Goal: Transaction & Acquisition: Purchase product/service

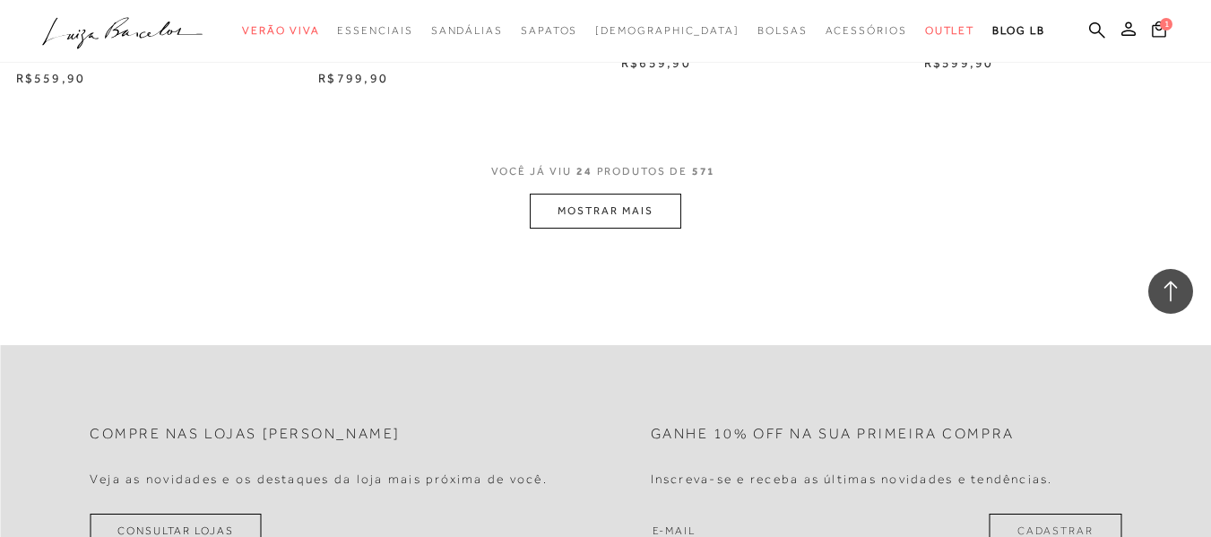
scroll to position [3497, 0]
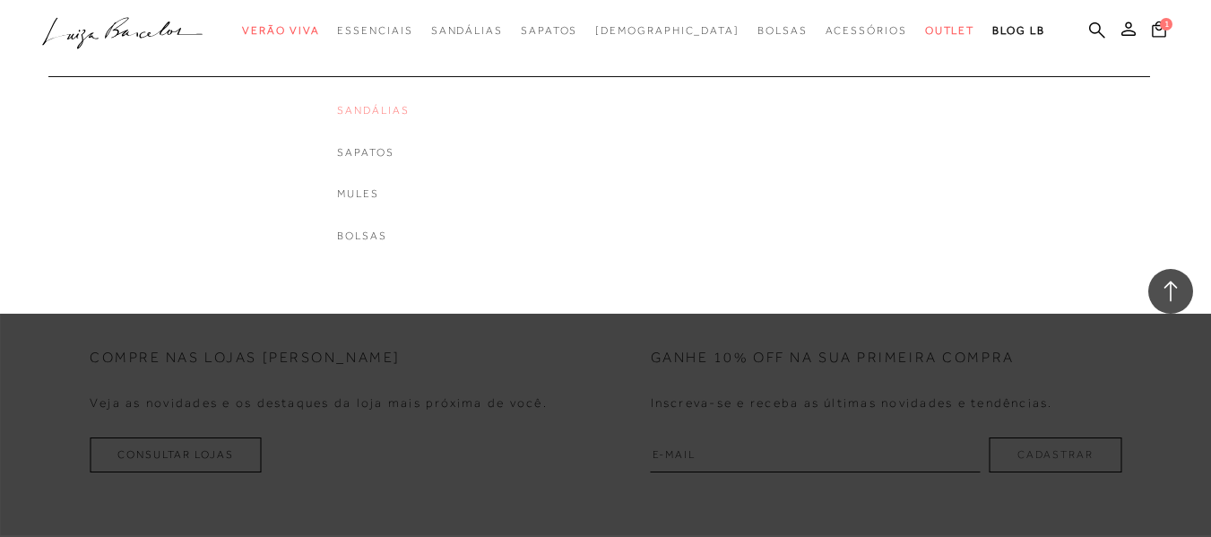
click at [409, 108] on link "Sandálias" at bounding box center [373, 110] width 72 height 15
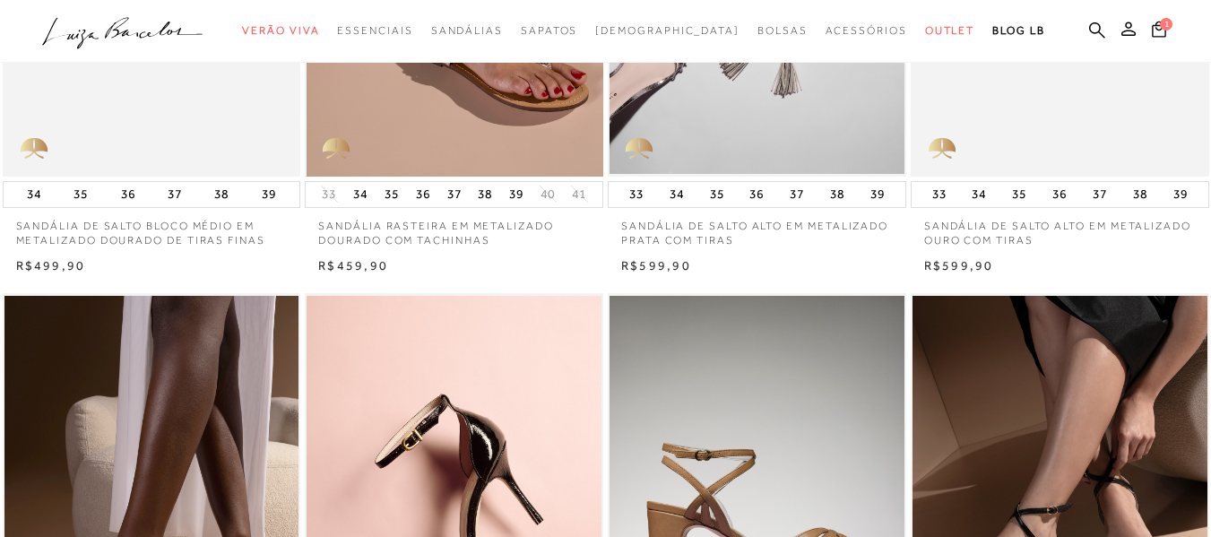
scroll to position [538, 0]
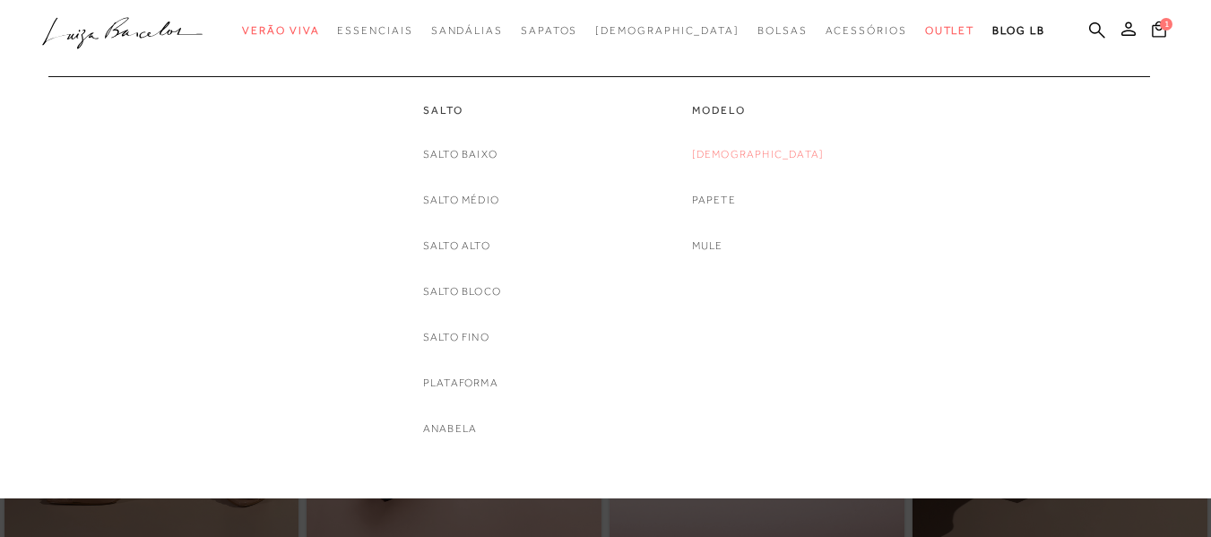
click at [736, 150] on link "[DEMOGRAPHIC_DATA]" at bounding box center [758, 154] width 133 height 19
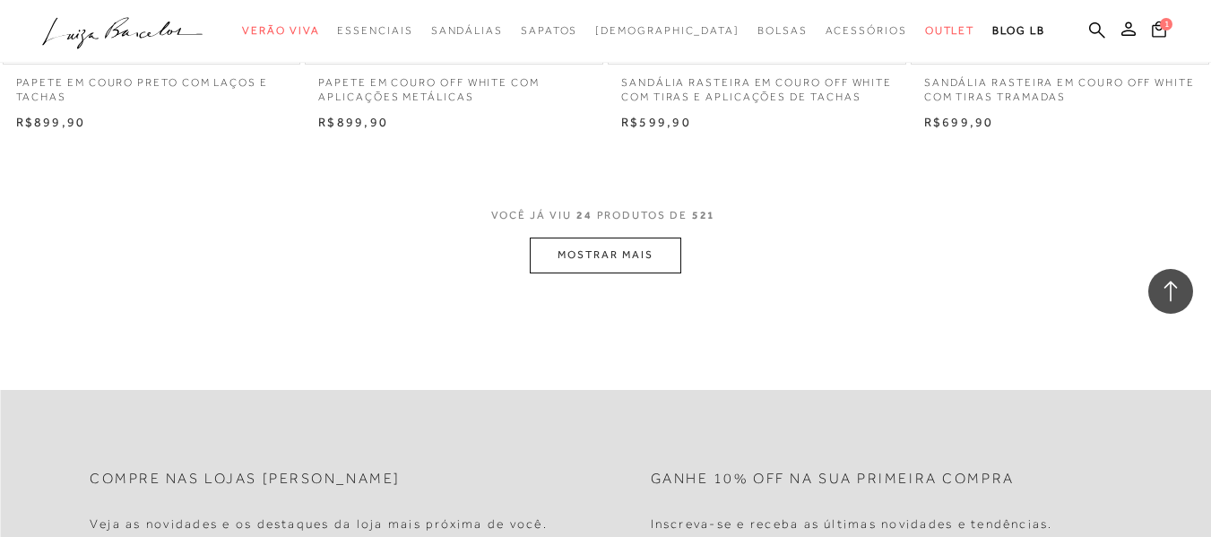
scroll to position [3407, 0]
click at [662, 254] on button "MOSTRAR MAIS" at bounding box center [605, 254] width 151 height 35
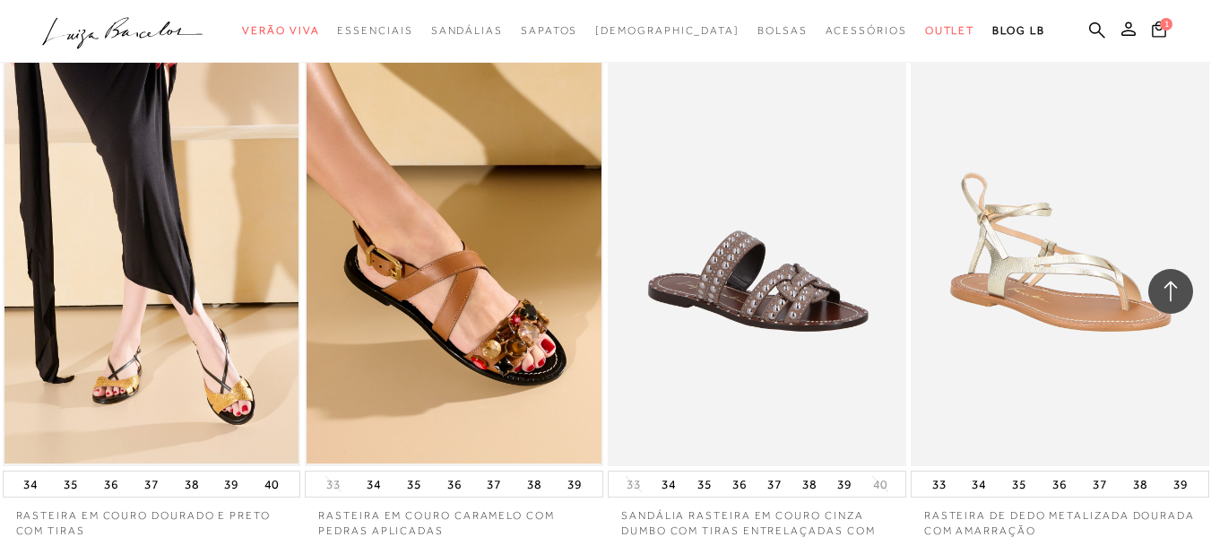
scroll to position [5828, 0]
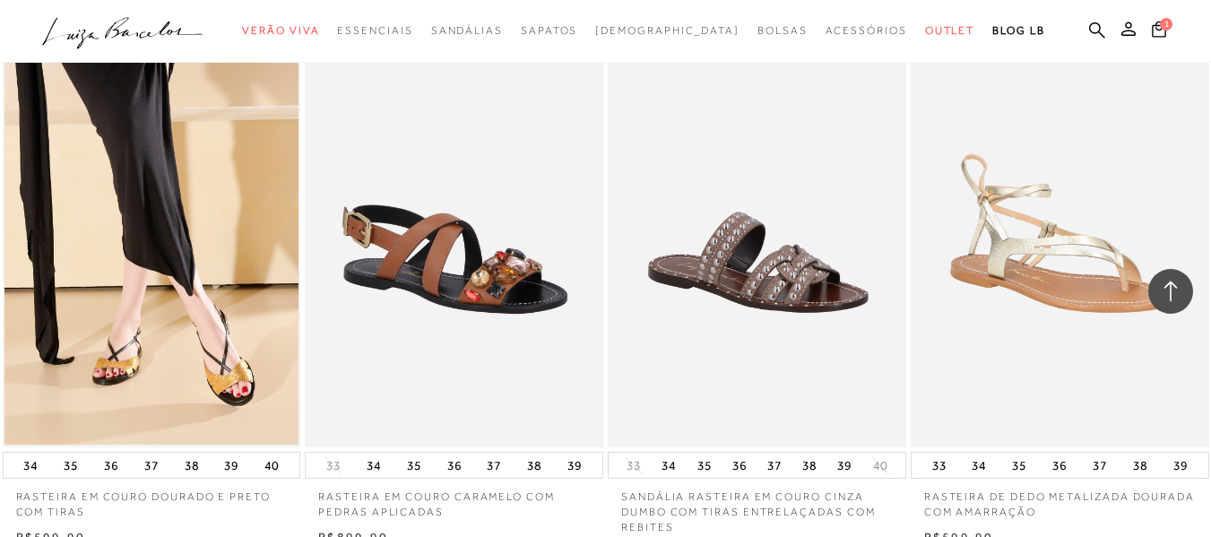
click at [438, 233] on img at bounding box center [455, 223] width 297 height 447
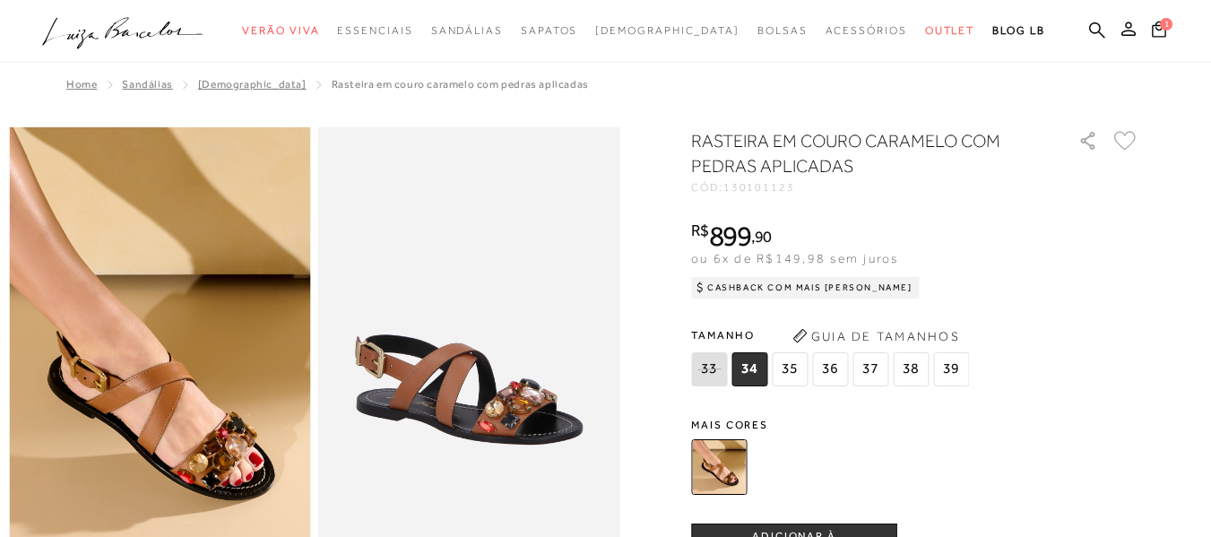
click at [730, 427] on span "Mais cores" at bounding box center [915, 425] width 448 height 11
click at [774, 431] on div "Mais cores" at bounding box center [915, 460] width 448 height 81
click at [745, 463] on img at bounding box center [719, 467] width 56 height 56
click at [749, 426] on span "Mais cores" at bounding box center [915, 425] width 448 height 11
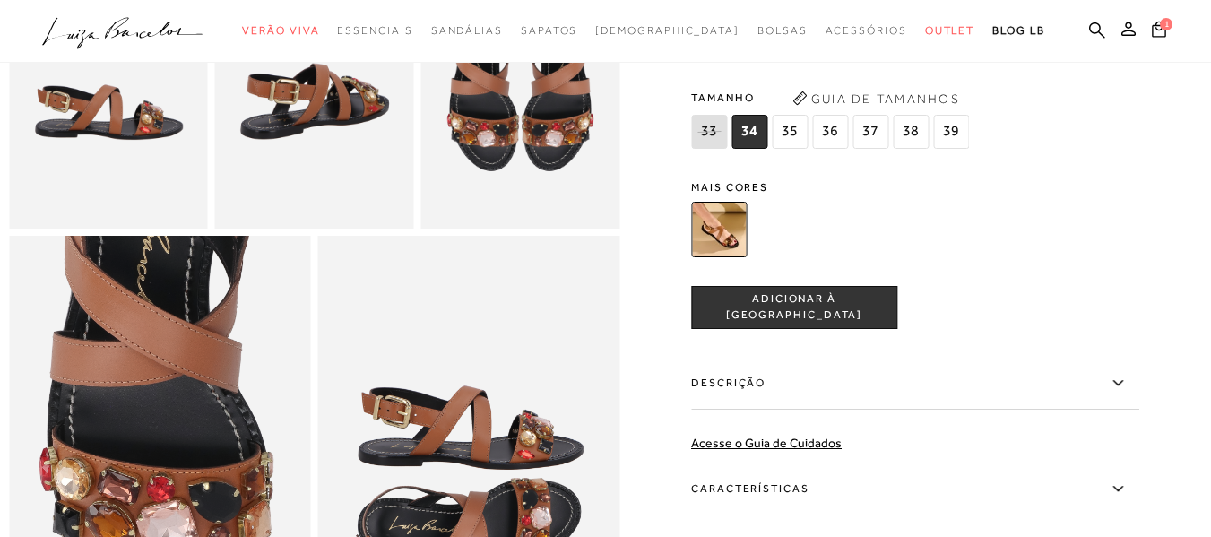
scroll to position [628, 0]
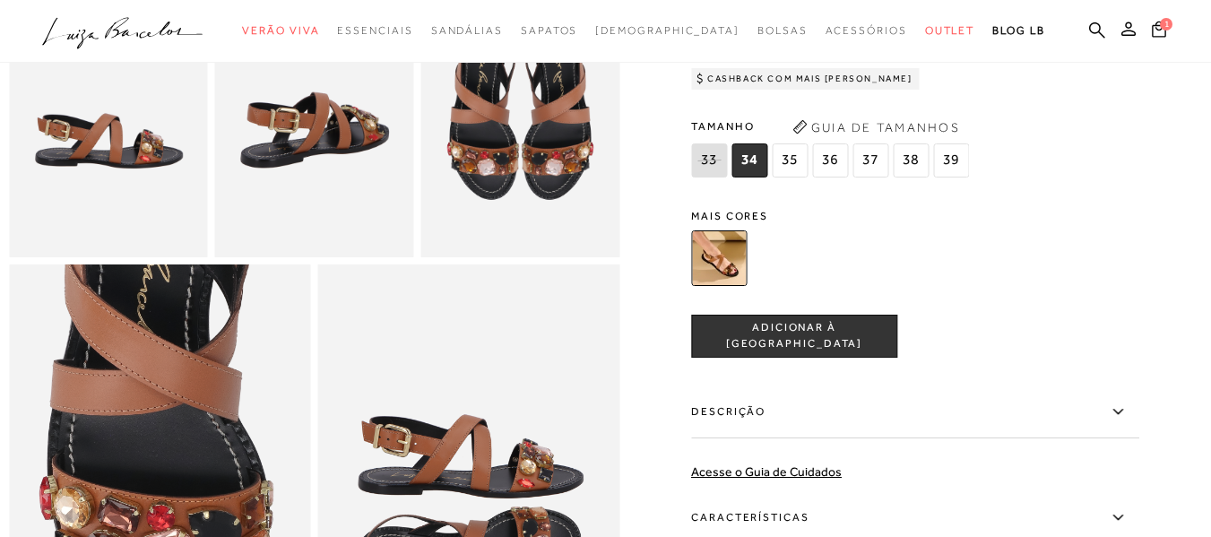
click at [598, 195] on img at bounding box center [519, 109] width 199 height 299
drag, startPoint x: 732, startPoint y: 284, endPoint x: 741, endPoint y: 264, distance: 22.9
click at [733, 282] on img at bounding box center [719, 258] width 56 height 56
click at [741, 221] on span "Mais cores" at bounding box center [915, 216] width 448 height 11
click at [833, 178] on span "36" at bounding box center [830, 160] width 36 height 34
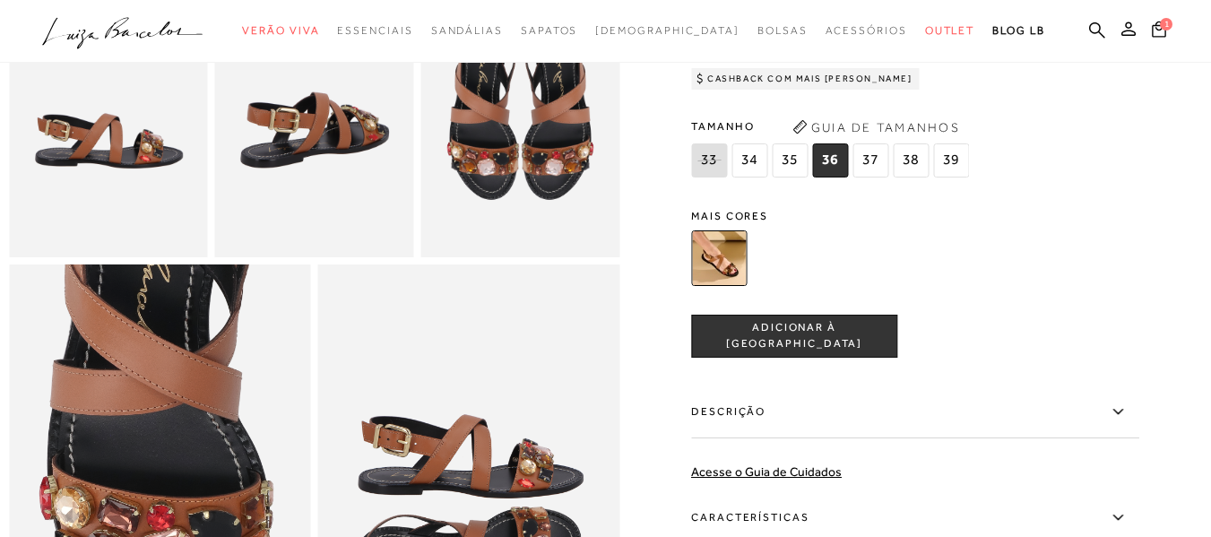
click at [743, 221] on span "Mais cores" at bounding box center [915, 216] width 448 height 11
click at [746, 221] on span "Mais cores" at bounding box center [915, 216] width 448 height 11
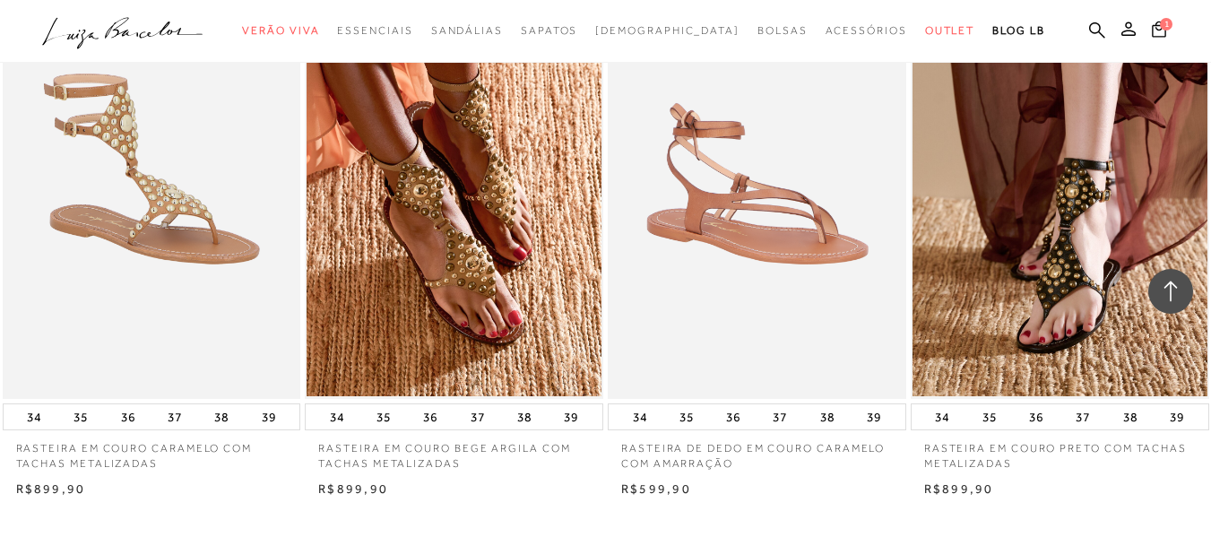
scroll to position [6724, 0]
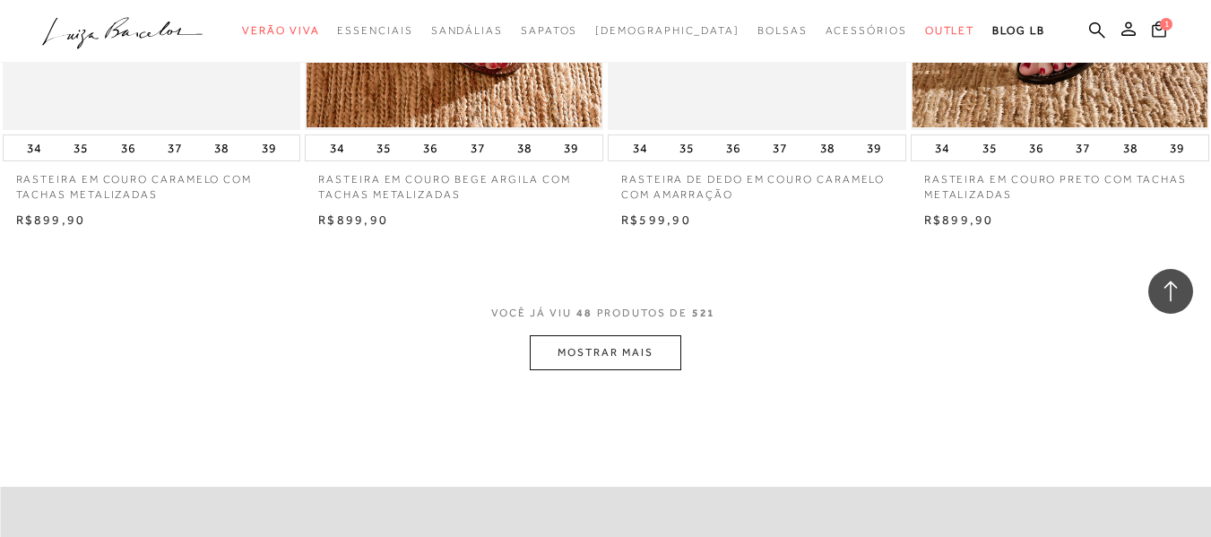
click at [592, 351] on button "MOSTRAR MAIS" at bounding box center [605, 352] width 151 height 35
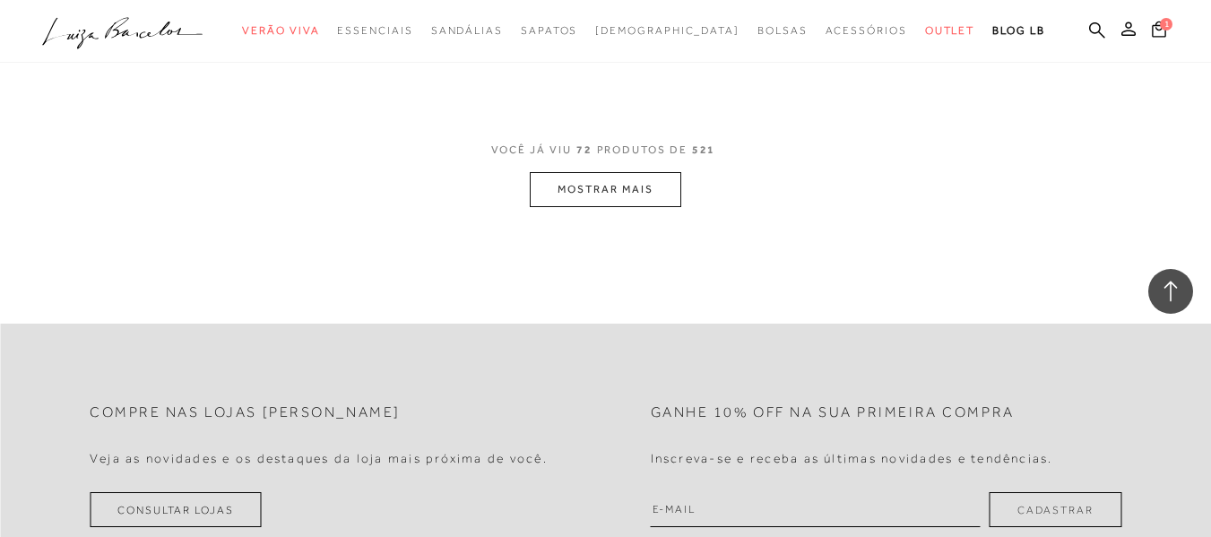
scroll to position [10311, 0]
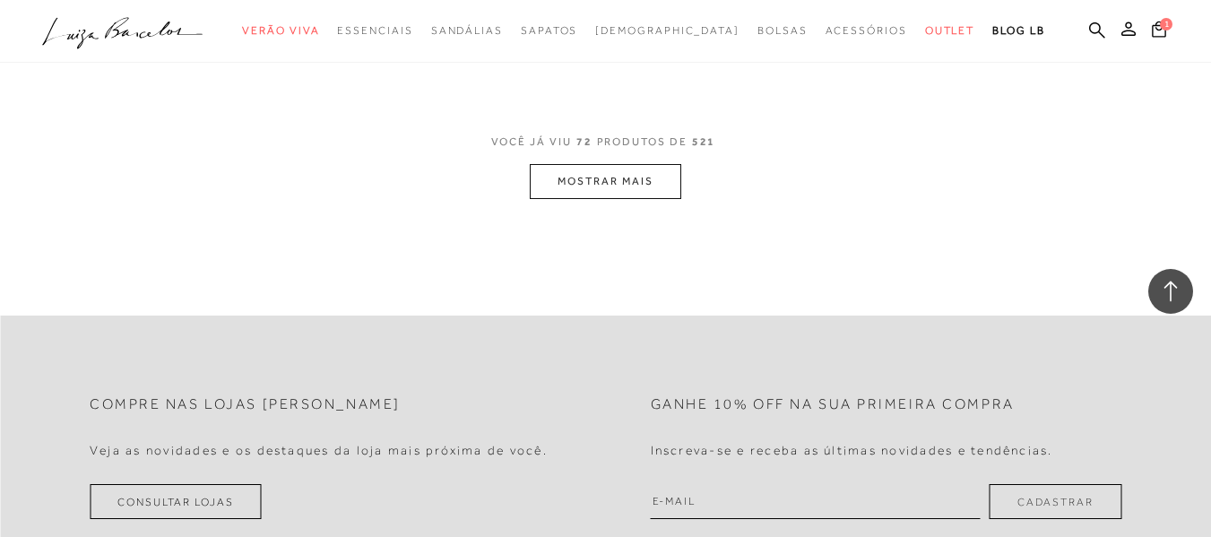
click at [573, 164] on button "MOSTRAR MAIS" at bounding box center [605, 181] width 151 height 35
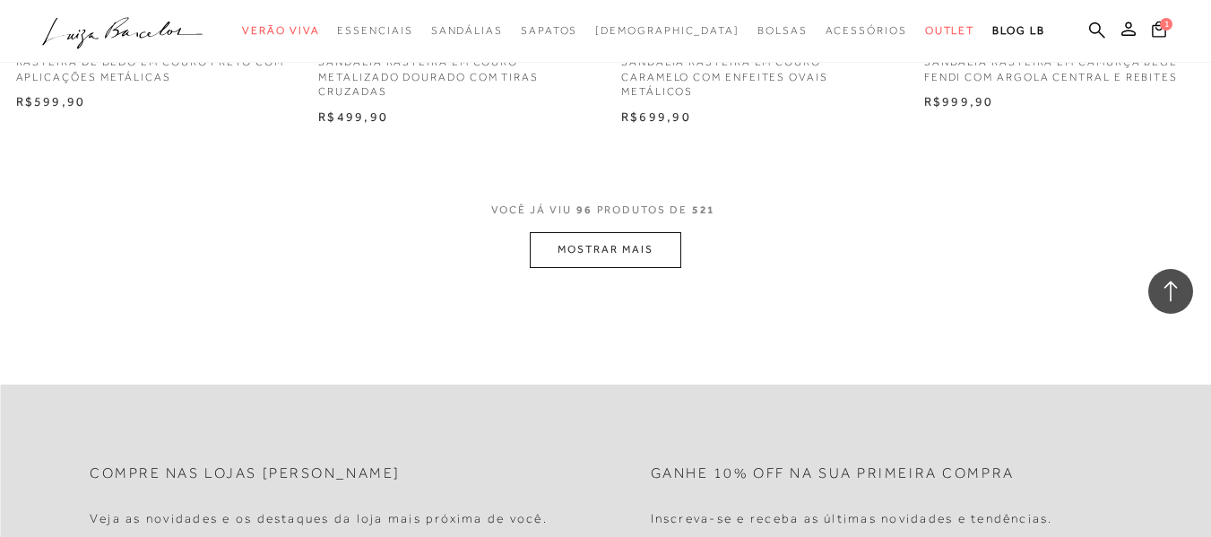
scroll to position [13807, 0]
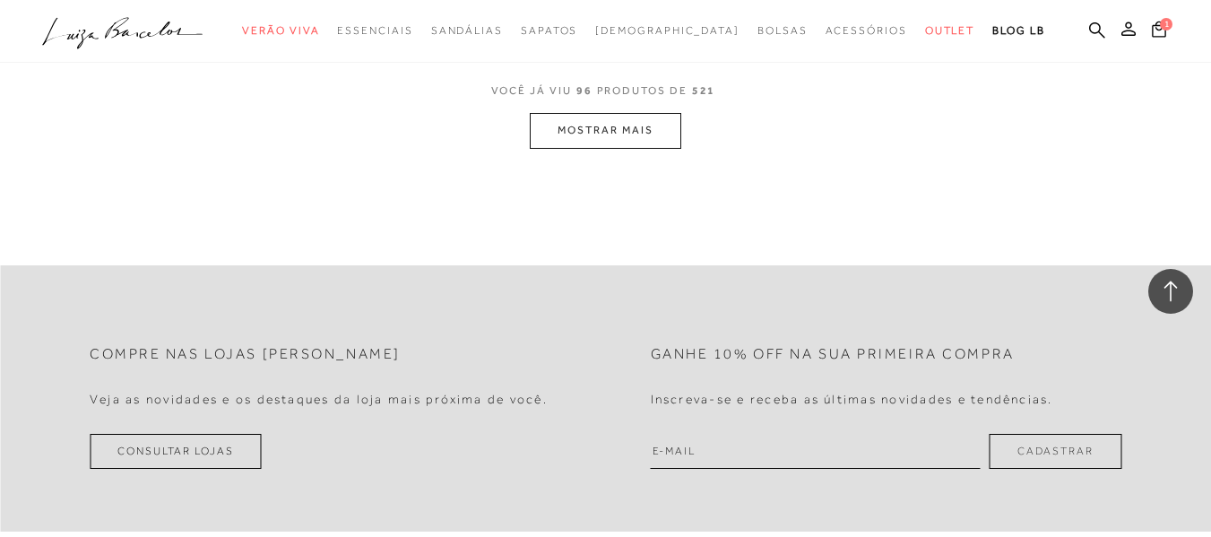
click at [578, 124] on button "MOSTRAR MAIS" at bounding box center [605, 130] width 151 height 35
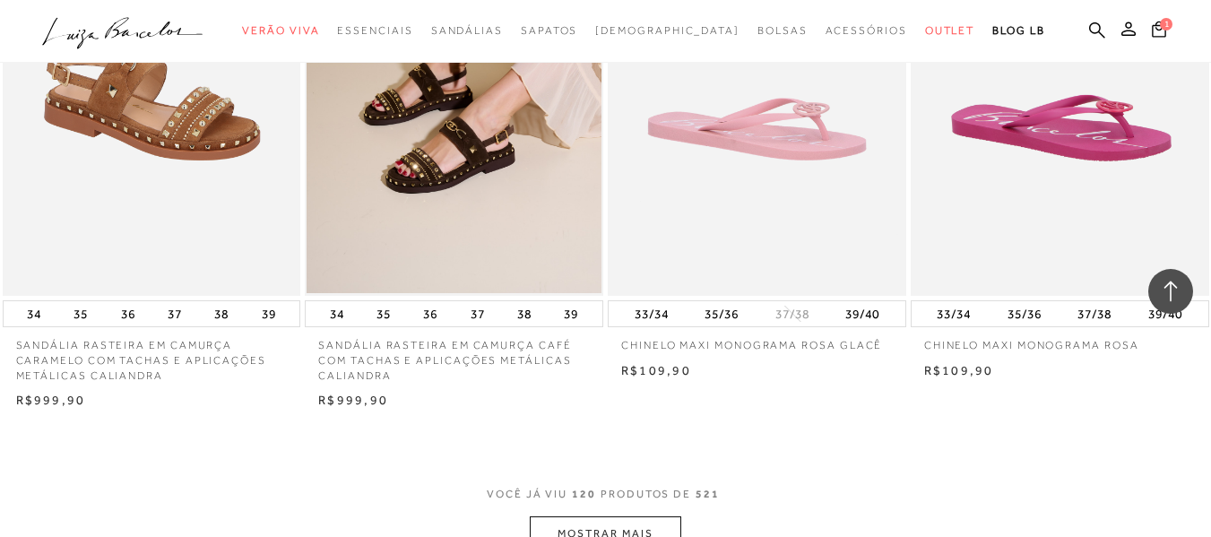
scroll to position [17149, 0]
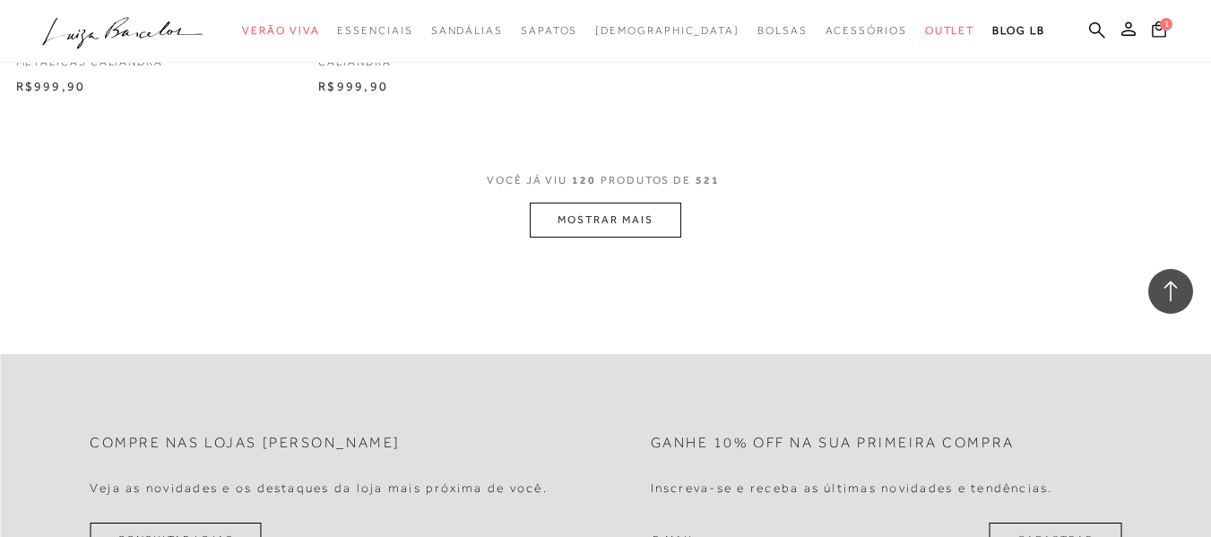
click at [603, 216] on button "MOSTRAR MAIS" at bounding box center [605, 220] width 151 height 35
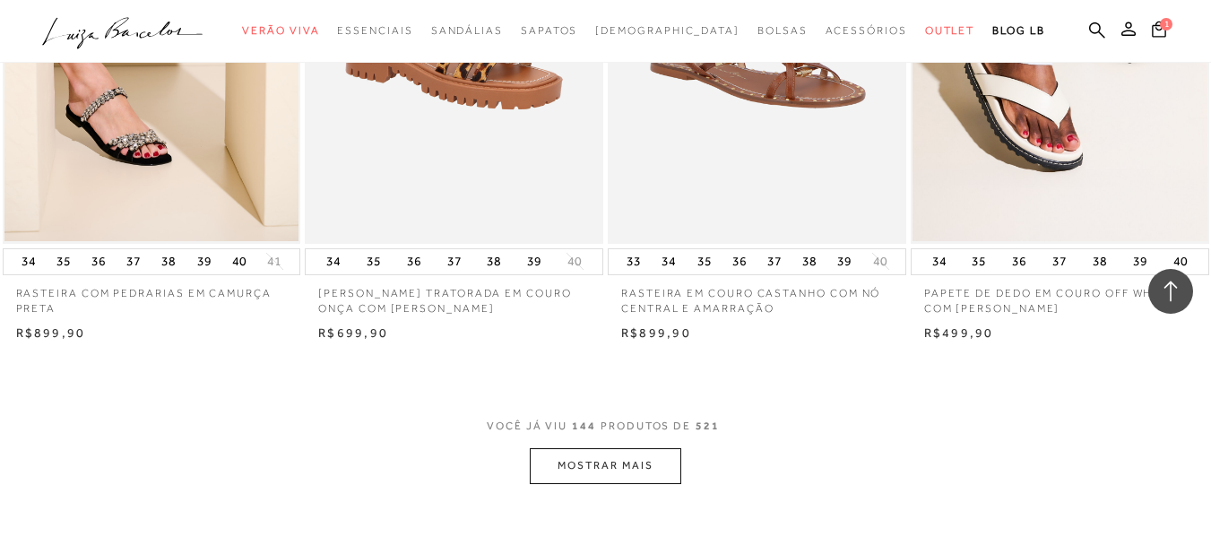
scroll to position [20287, 0]
click at [618, 449] on button "MOSTRAR MAIS" at bounding box center [605, 466] width 151 height 35
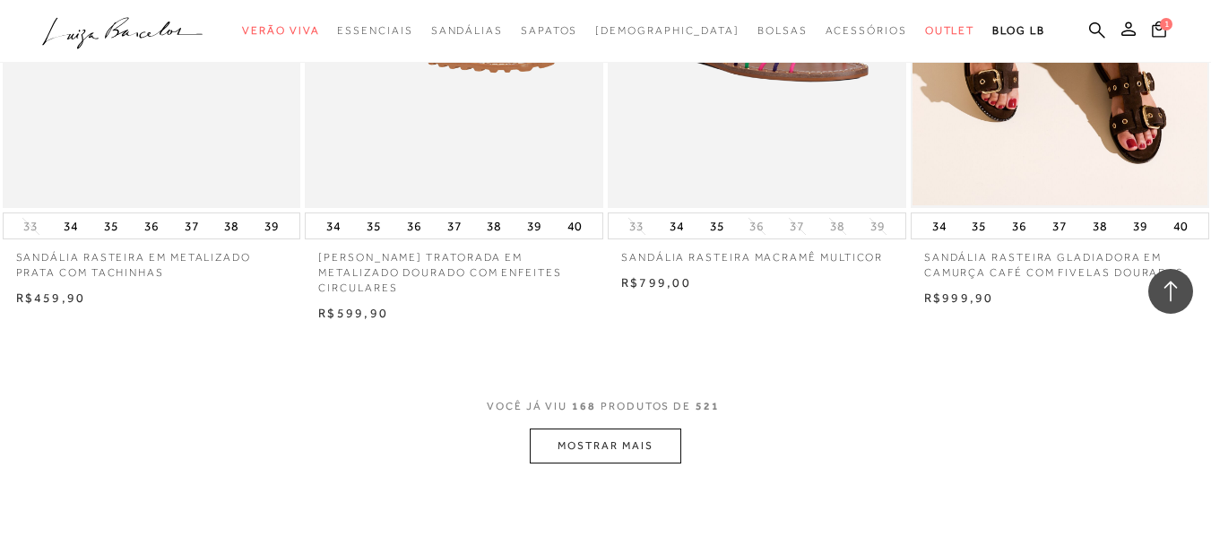
scroll to position [23694, 0]
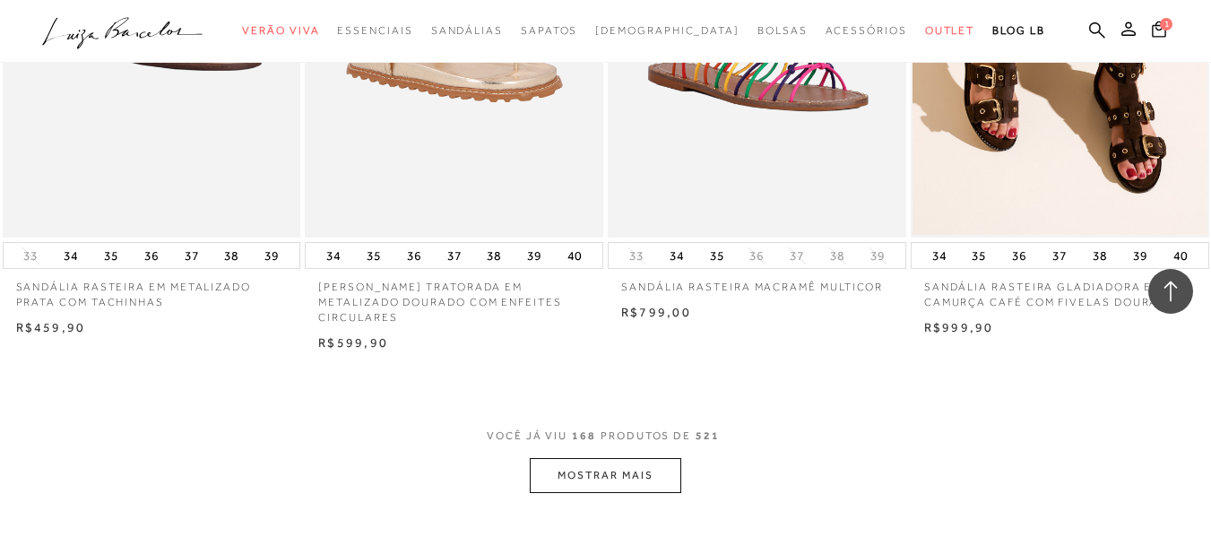
click at [620, 458] on button "MOSTRAR MAIS" at bounding box center [605, 475] width 151 height 35
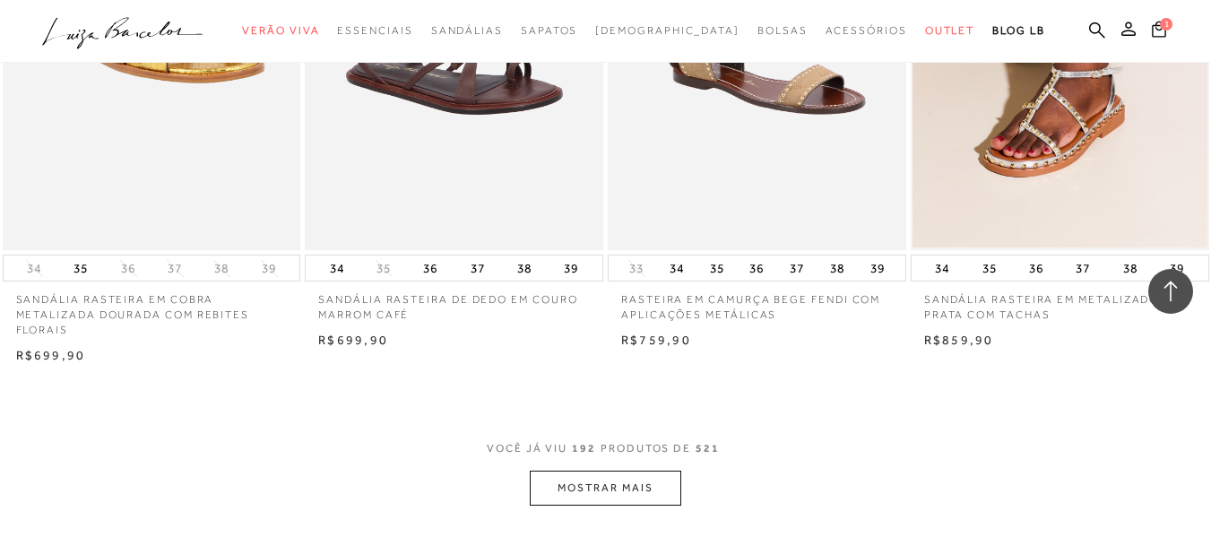
scroll to position [27191, 0]
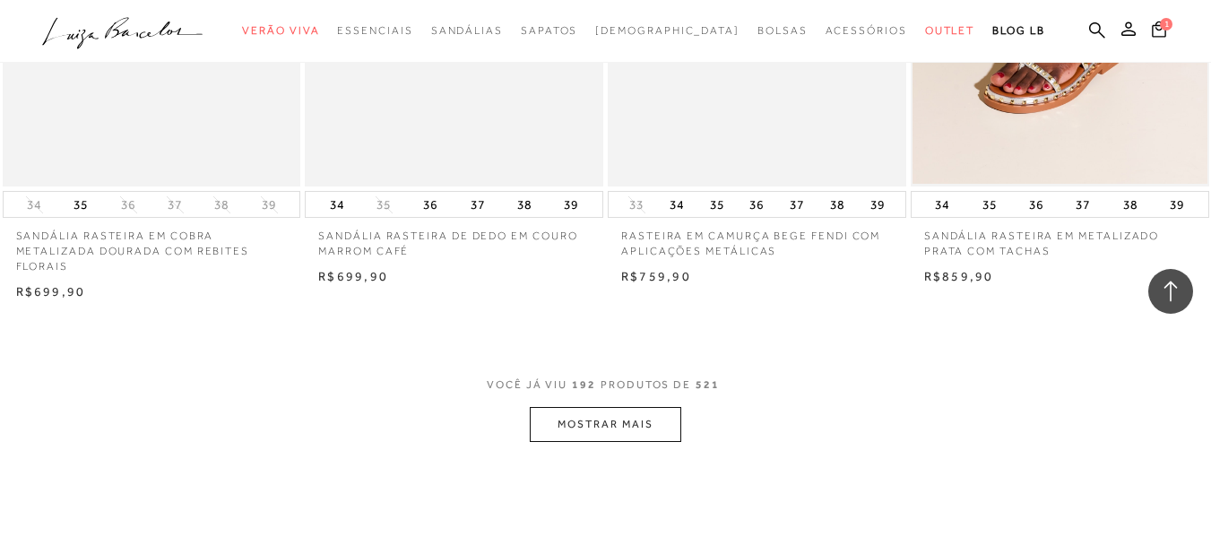
click at [627, 407] on button "MOSTRAR MAIS" at bounding box center [605, 424] width 151 height 35
